Goal: Task Accomplishment & Management: Manage account settings

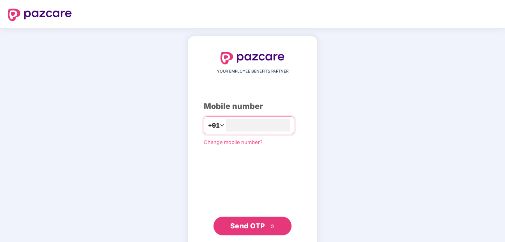
type input "*"
type input "**********"
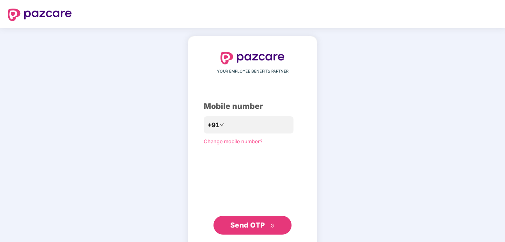
click at [237, 231] on button "Send OTP" at bounding box center [253, 225] width 78 height 19
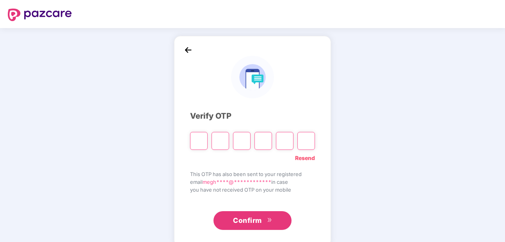
type input "*"
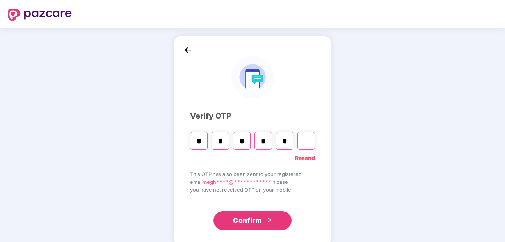
type input "*"
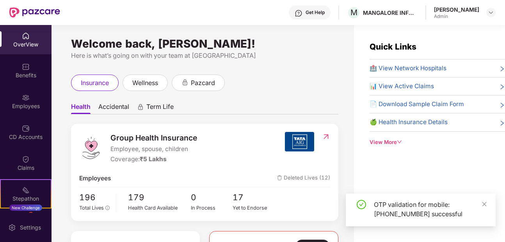
click at [472, 12] on div "Meghana" at bounding box center [456, 9] width 45 height 7
click at [490, 13] on img at bounding box center [491, 12] width 6 height 6
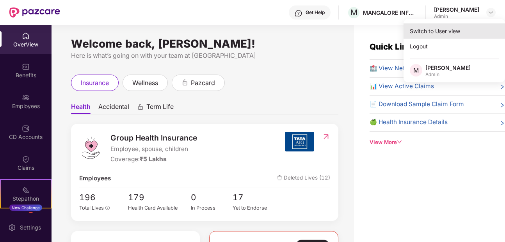
click at [461, 34] on div "Switch to User view" at bounding box center [455, 30] width 102 height 15
